Goal: Find specific page/section: Find specific page/section

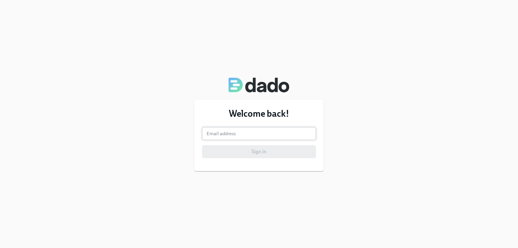
click at [242, 134] on input "email" at bounding box center [259, 133] width 114 height 13
type input "[PERSON_NAME][EMAIL_ADDRESS][PERSON_NAME][DOMAIN_NAME]"
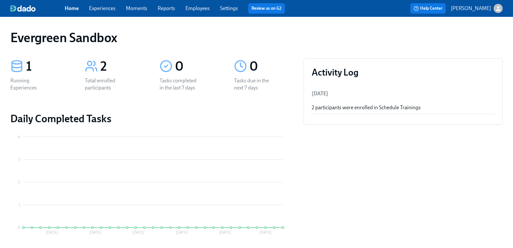
click at [205, 9] on link "Employees" at bounding box center [197, 8] width 24 height 6
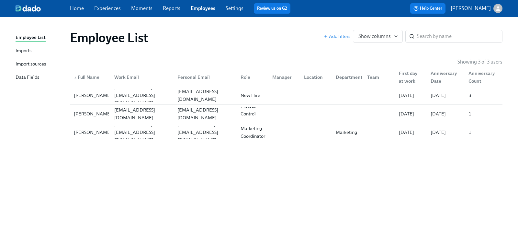
click at [230, 8] on link "Settings" at bounding box center [235, 8] width 18 height 6
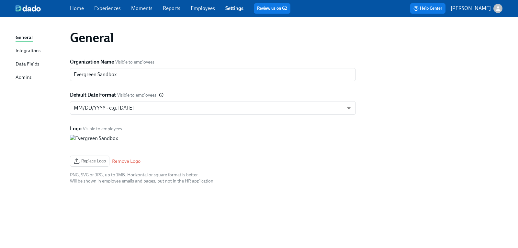
click at [29, 75] on div "Admins" at bounding box center [24, 77] width 16 height 8
